Goal: Information Seeking & Learning: Learn about a topic

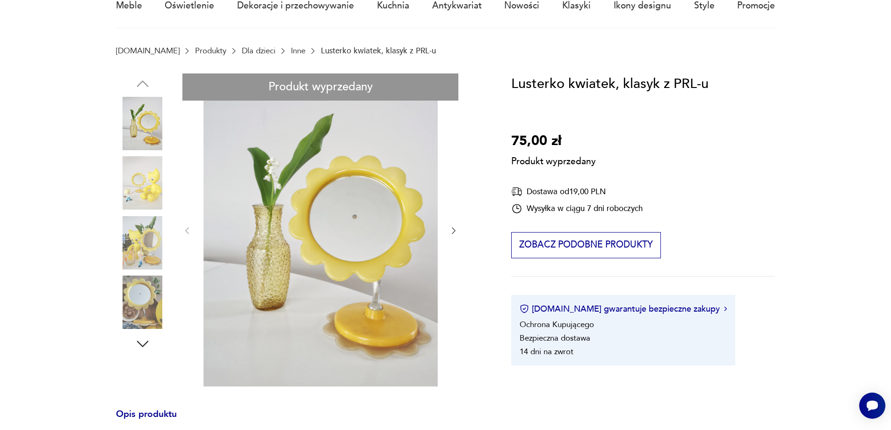
click at [153, 184] on div "Produkt wyprzedany Opis produktu Lusterko kwiatek, bardzo popularne w [GEOGRAPH…" at bounding box center [300, 425] width 369 height 704
click at [137, 229] on div "Produkt wyprzedany Opis produktu Lusterko kwiatek, bardzo popularne w [GEOGRAPH…" at bounding box center [300, 425] width 369 height 704
click at [145, 275] on div "Produkt wyprzedany Opis produktu Lusterko kwiatek, bardzo popularne w [GEOGRAPH…" at bounding box center [300, 425] width 369 height 704
click at [146, 299] on div "Produkt wyprzedany Opis produktu Lusterko kwiatek, bardzo popularne w [GEOGRAPH…" at bounding box center [300, 425] width 369 height 704
click at [141, 240] on div "Produkt wyprzedany Opis produktu Lusterko kwiatek, bardzo popularne w [GEOGRAPH…" at bounding box center [300, 425] width 369 height 704
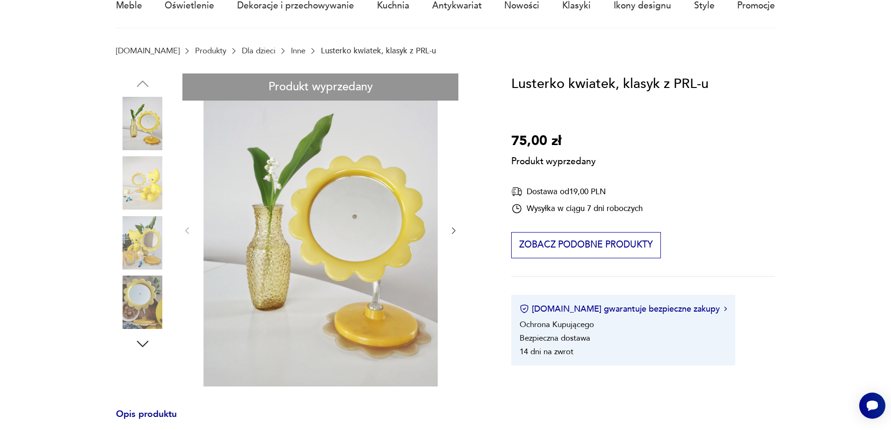
click at [430, 232] on div "Produkt wyprzedany Opis produktu Lusterko kwiatek, bardzo popularne w [GEOGRAPH…" at bounding box center [300, 425] width 369 height 704
click at [452, 230] on div "Produkt wyprzedany Opis produktu Lusterko kwiatek, bardzo popularne w [GEOGRAPH…" at bounding box center [300, 425] width 369 height 704
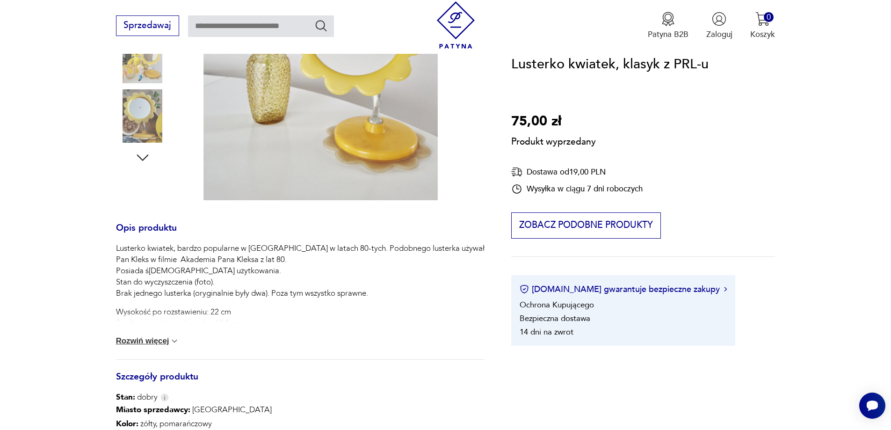
scroll to position [331, 0]
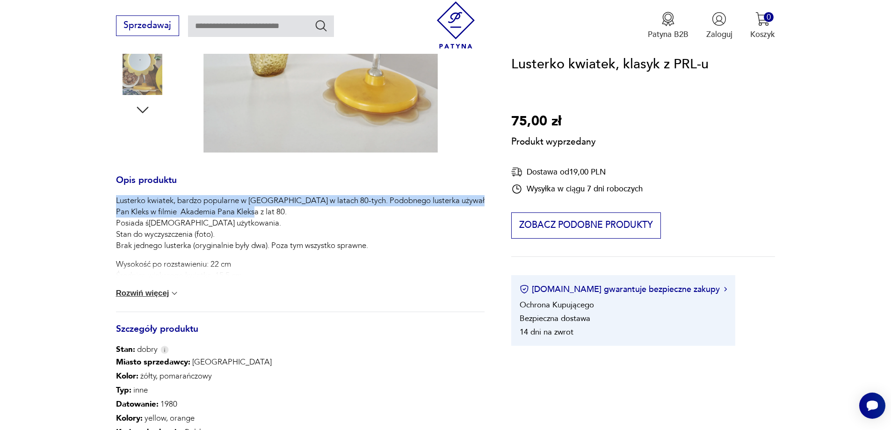
drag, startPoint x: 112, startPoint y: 200, endPoint x: 255, endPoint y: 215, distance: 144.5
click at [255, 215] on section "Produkt wyprzedany Opis produktu Lusterko kwiatek, bardzo popularne w [GEOGRAPH…" at bounding box center [445, 205] width 891 height 730
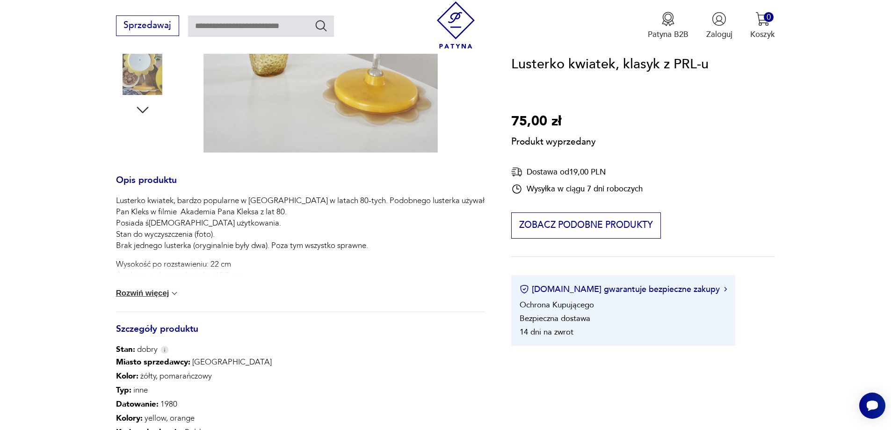
click at [147, 221] on p "Lusterko kwiatek, bardzo popularne w [GEOGRAPHIC_DATA] w latach 80-tych. Podobn…" at bounding box center [300, 223] width 369 height 56
drag, startPoint x: 109, startPoint y: 220, endPoint x: 230, endPoint y: 233, distance: 122.4
click at [230, 233] on section "Produkt wyprzedany Opis produktu Lusterko kwiatek, bardzo popularne w [GEOGRAPH…" at bounding box center [445, 205] width 891 height 730
click at [109, 258] on section "Produkt wyprzedany Opis produktu Lusterko kwiatek, bardzo popularne w [GEOGRAPH…" at bounding box center [445, 205] width 891 height 730
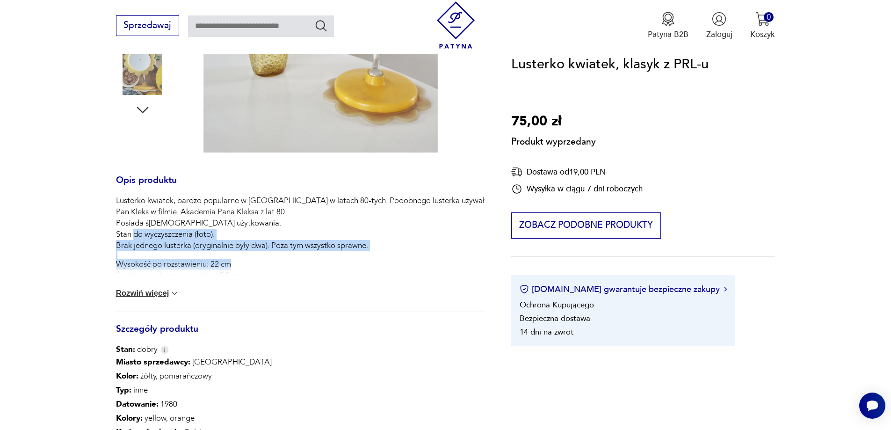
drag, startPoint x: 109, startPoint y: 247, endPoint x: 251, endPoint y: 265, distance: 142.4
click at [251, 265] on section "Produkt wyprzedany Opis produktu Lusterko kwiatek, bardzo popularne w [GEOGRAPH…" at bounding box center [445, 205] width 891 height 730
click at [163, 292] on button "Rozwiń więcej" at bounding box center [148, 293] width 64 height 9
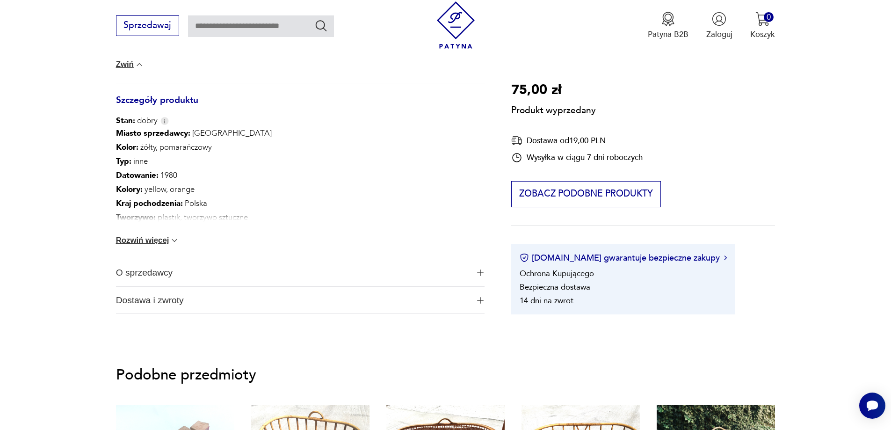
scroll to position [565, 0]
click at [152, 241] on button "Rozwiń więcej" at bounding box center [148, 238] width 64 height 9
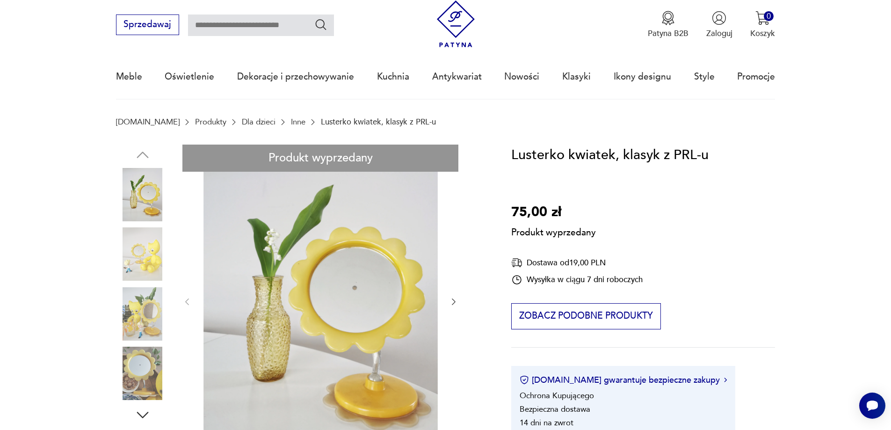
scroll to position [4, 0]
